Goal: Navigation & Orientation: Find specific page/section

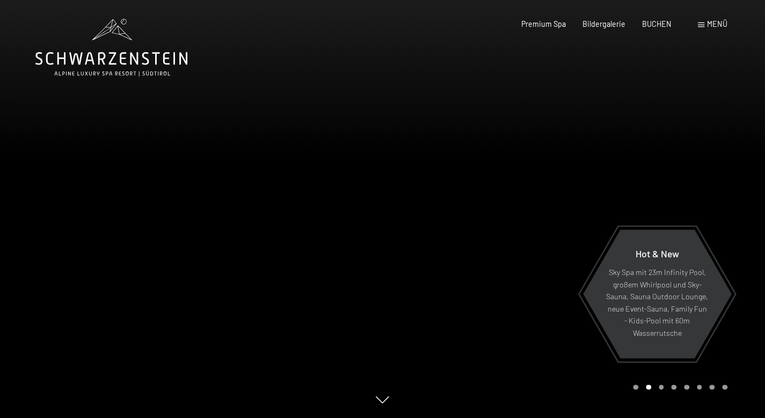
click at [709, 20] on span "Menü" at bounding box center [717, 23] width 20 height 9
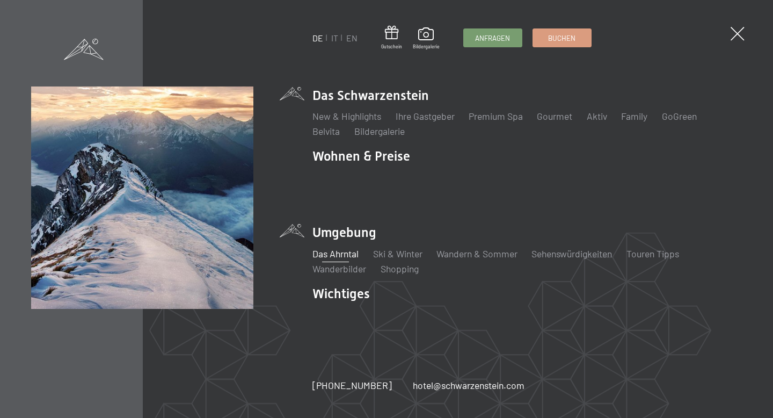
click at [351, 247] on link "Das Ahrntal" at bounding box center [335, 253] width 46 height 12
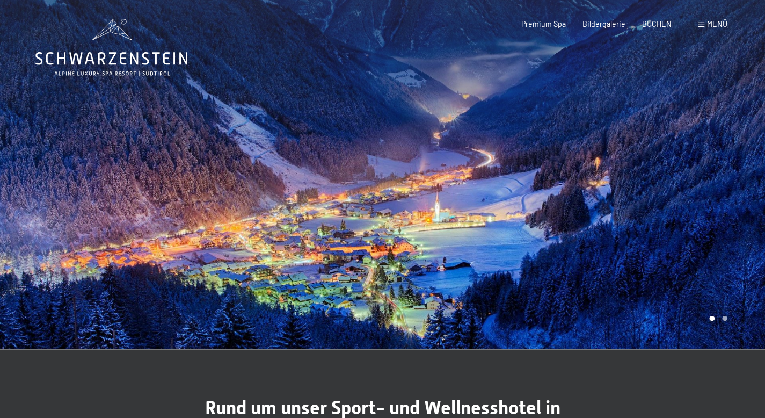
click at [451, 209] on div at bounding box center [574, 174] width 383 height 349
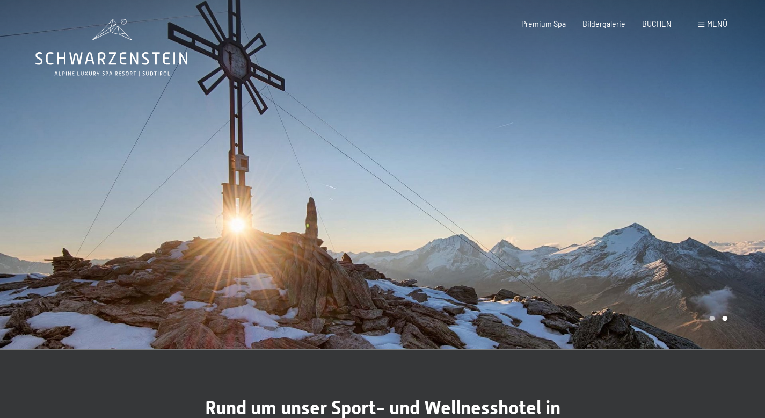
click at [451, 209] on div at bounding box center [574, 174] width 383 height 349
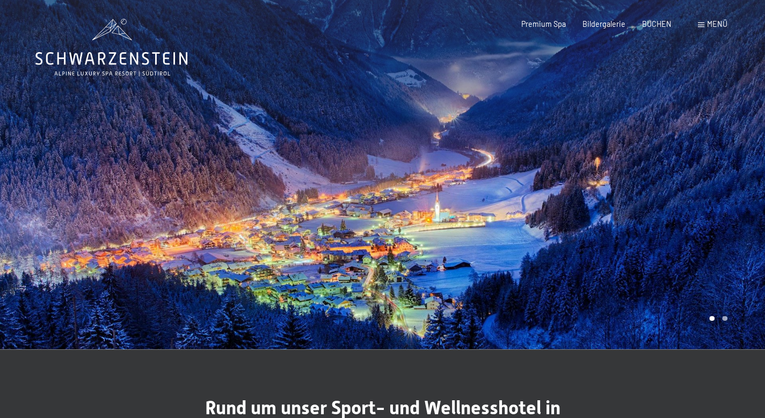
click at [451, 209] on div at bounding box center [574, 174] width 383 height 349
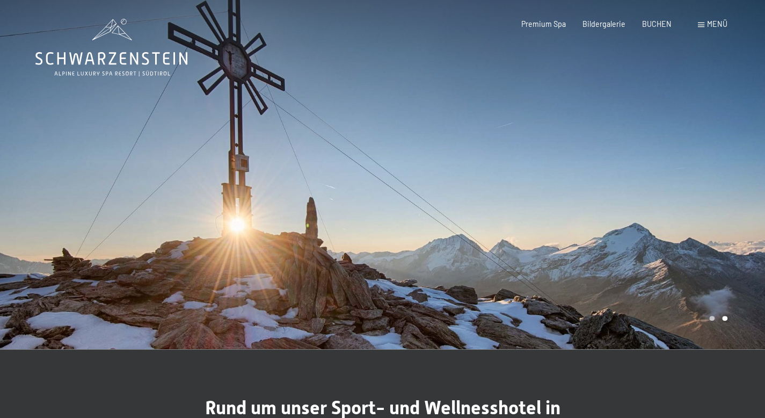
click at [713, 28] on span "Menü" at bounding box center [717, 23] width 20 height 9
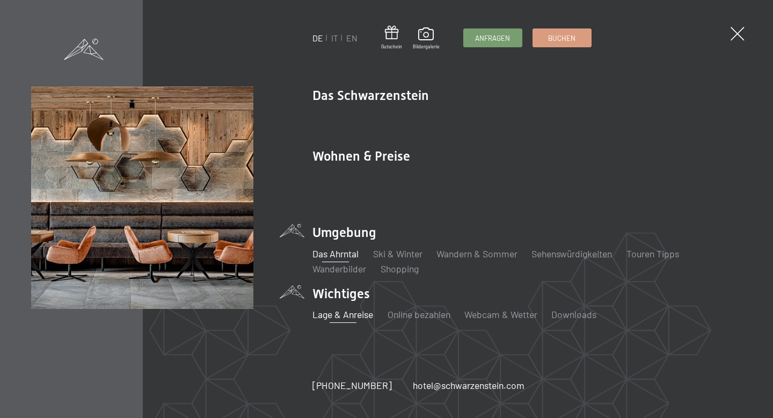
click at [340, 308] on link "Lage & Anreise" at bounding box center [342, 314] width 61 height 12
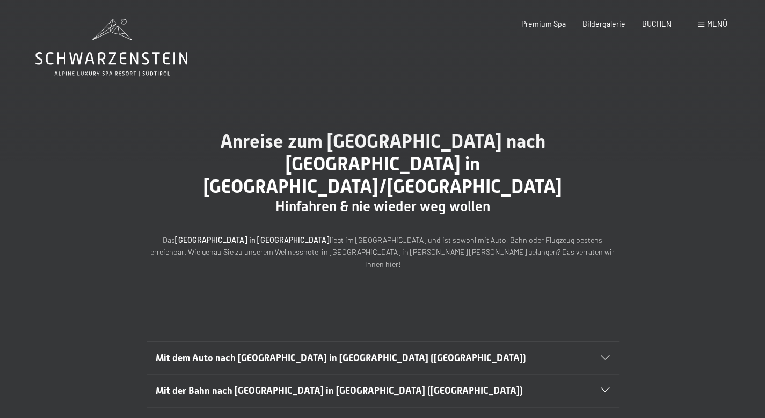
click at [318, 352] on span "Mit dem Auto nach Luttach in Südtirol (Italien)" at bounding box center [341, 357] width 370 height 11
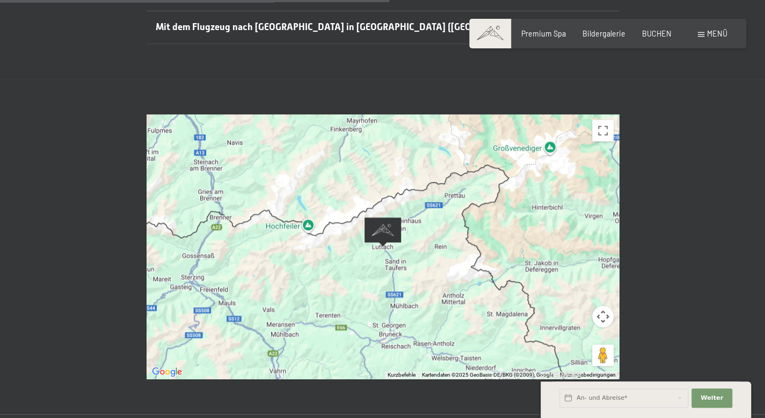
scroll to position [626, 0]
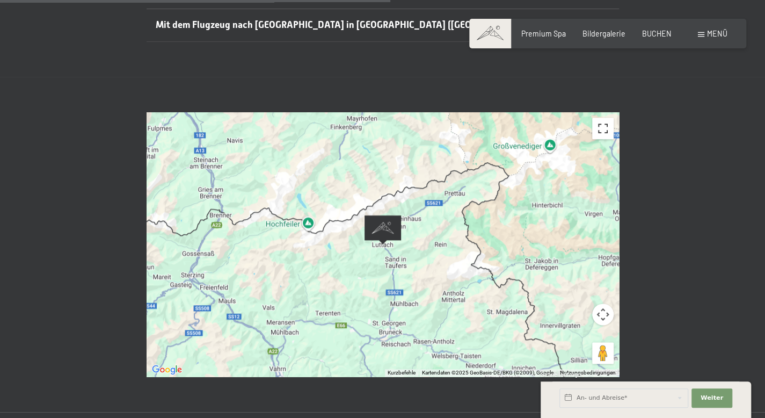
click at [604, 118] on button "Vollbildansicht ein/aus" at bounding box center [602, 128] width 21 height 21
